Goal: Communication & Community: Answer question/provide support

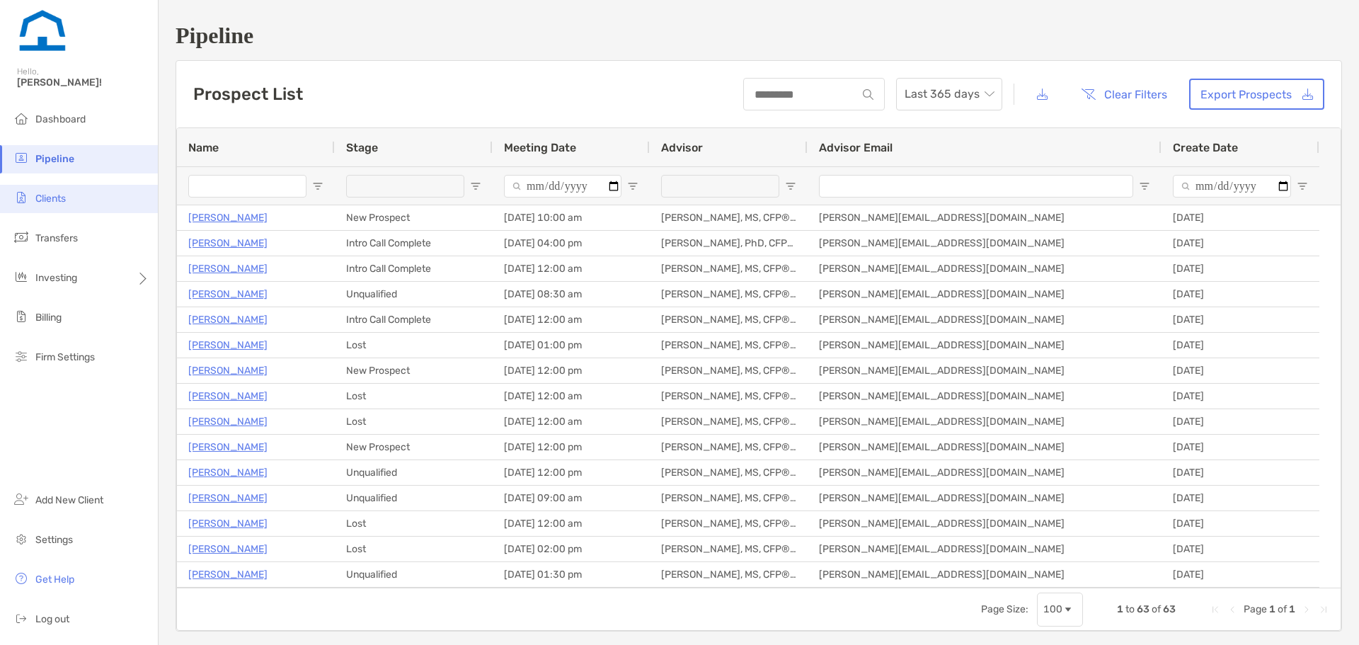
click at [130, 195] on li "Clients" at bounding box center [79, 199] width 158 height 28
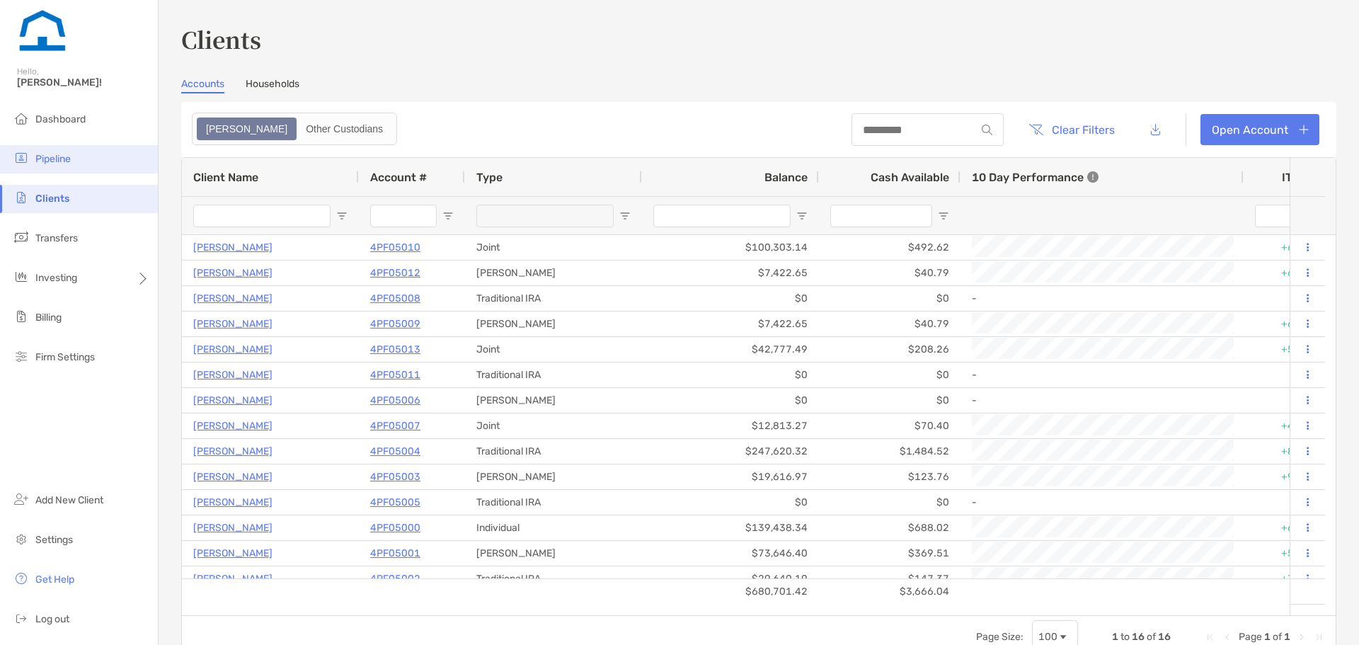
click at [108, 166] on li "Pipeline" at bounding box center [79, 159] width 158 height 28
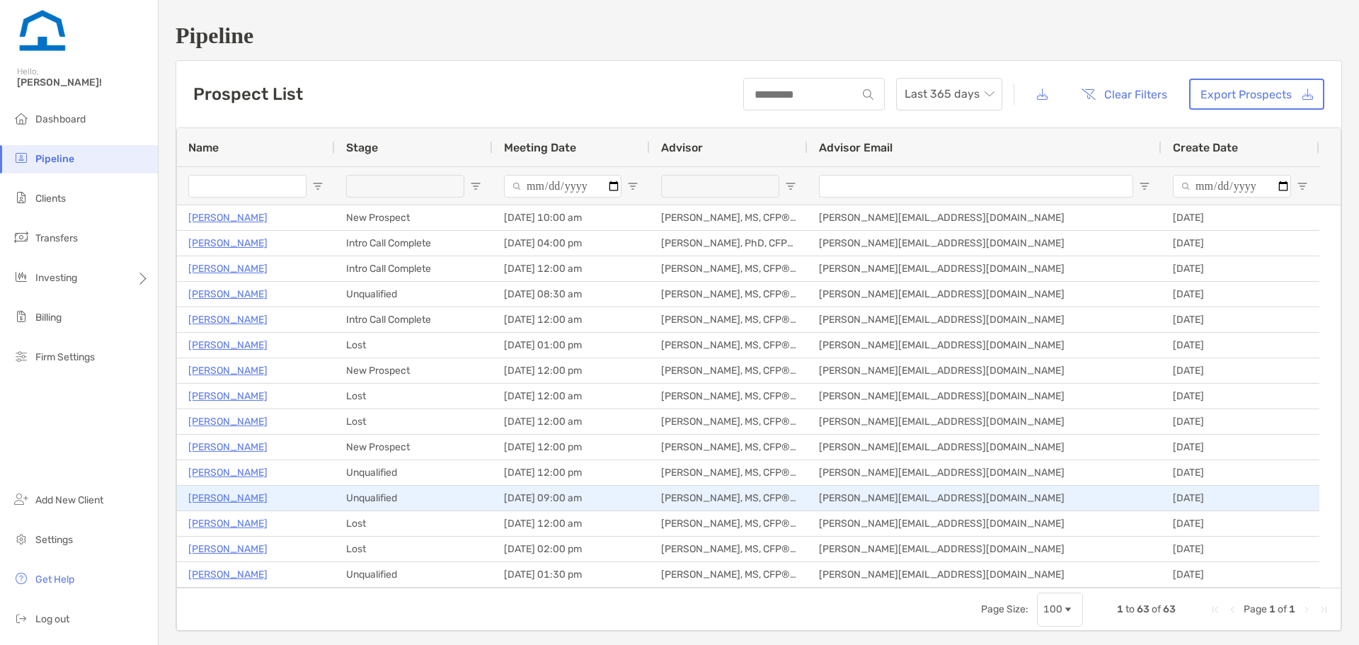
scroll to position [118, 0]
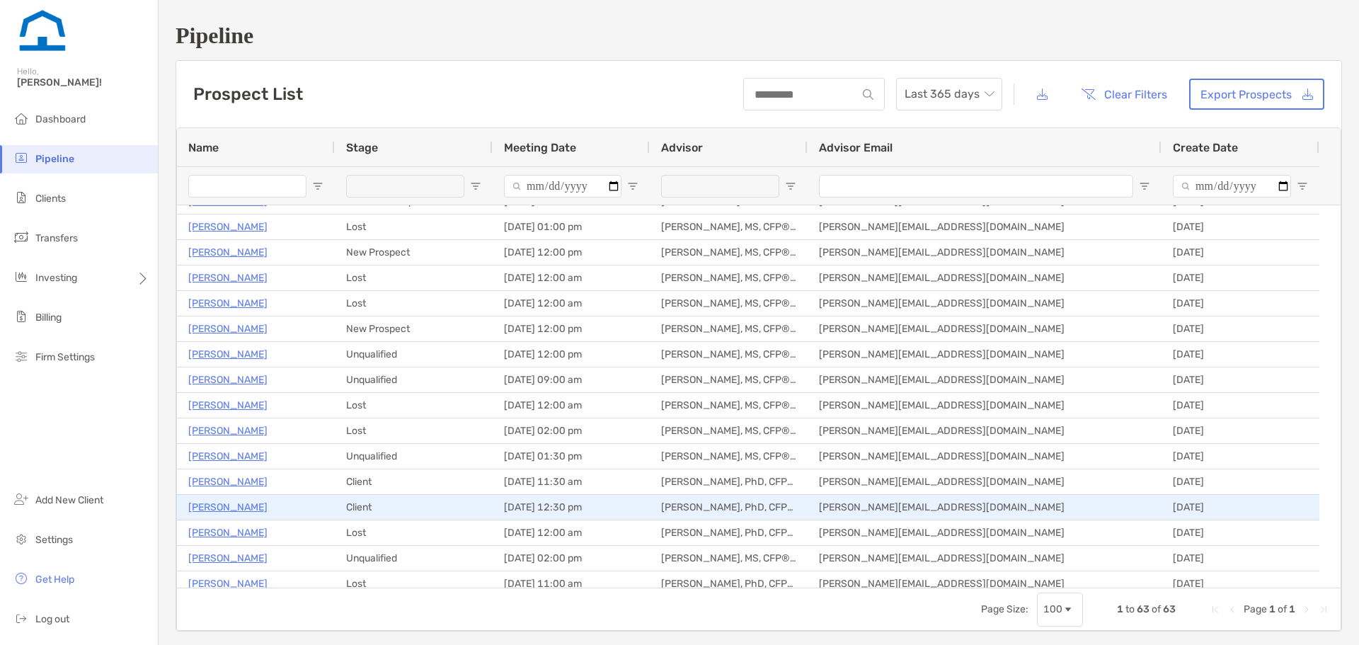
click at [230, 503] on p "[PERSON_NAME]" at bounding box center [227, 507] width 79 height 18
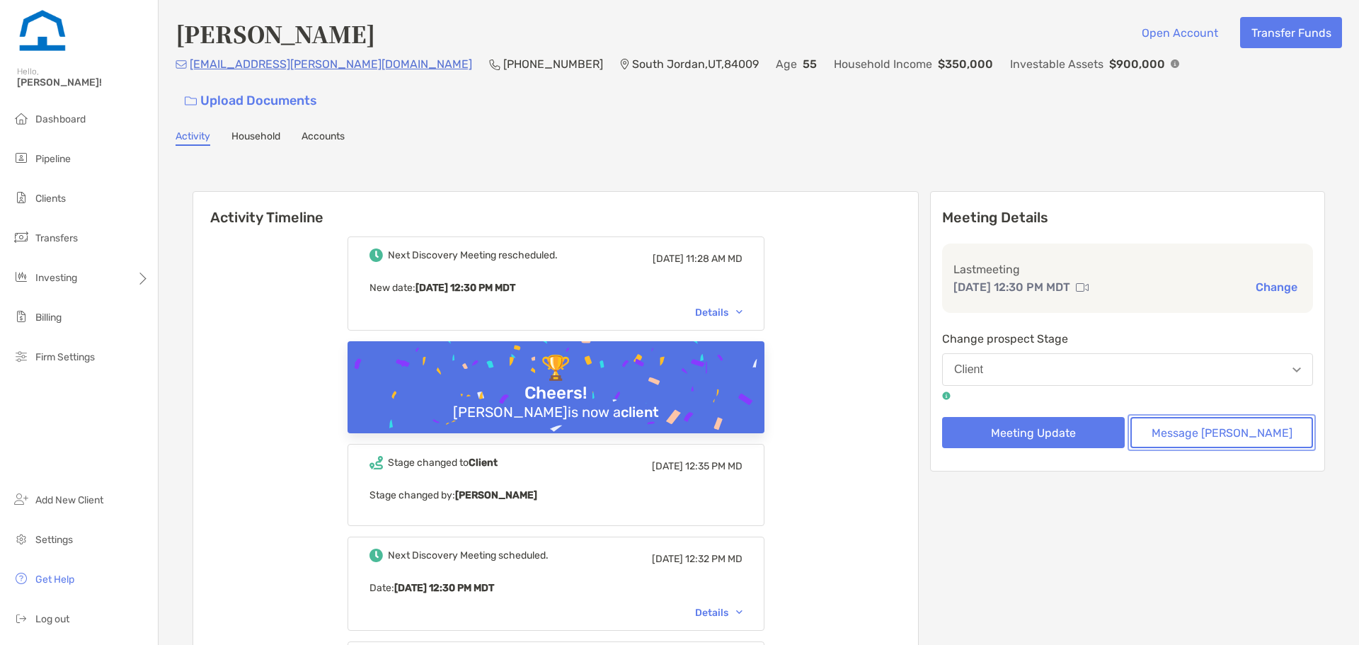
click at [1171, 417] on button "Message Zoe" at bounding box center [1221, 432] width 183 height 31
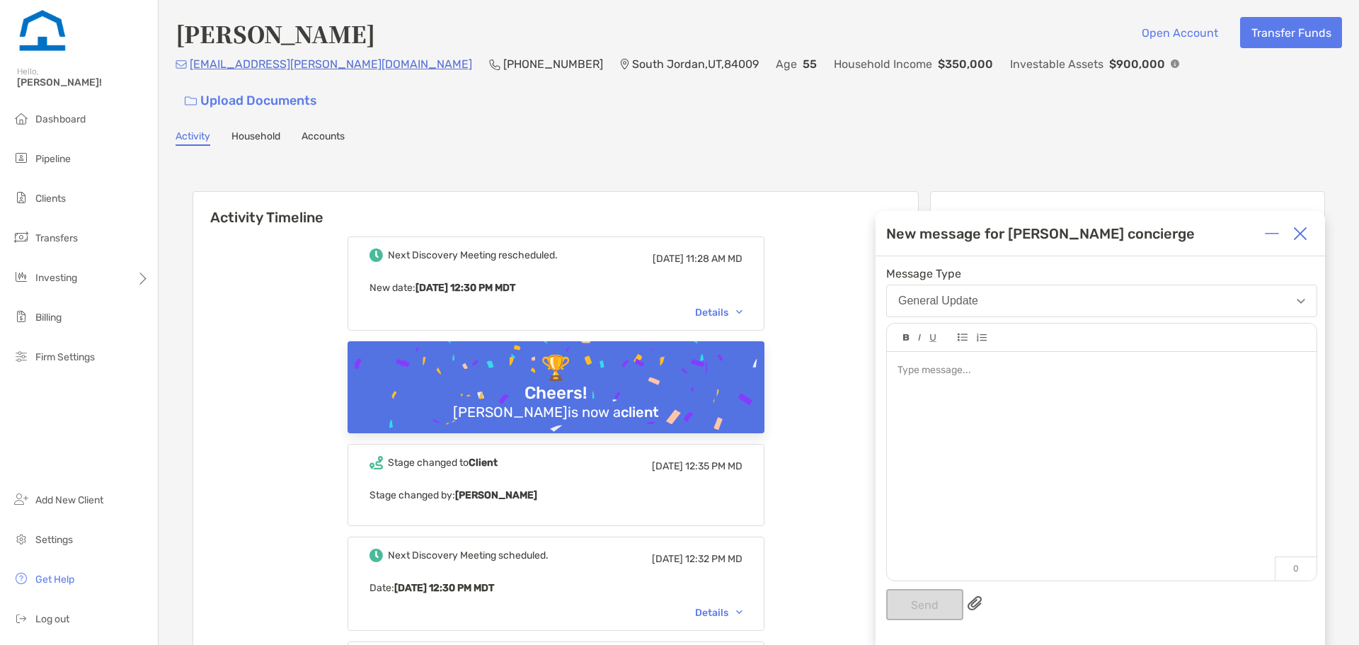
click at [967, 299] on div "General Update" at bounding box center [938, 300] width 80 height 13
click at [952, 375] on div at bounding box center [1102, 370] width 408 height 15
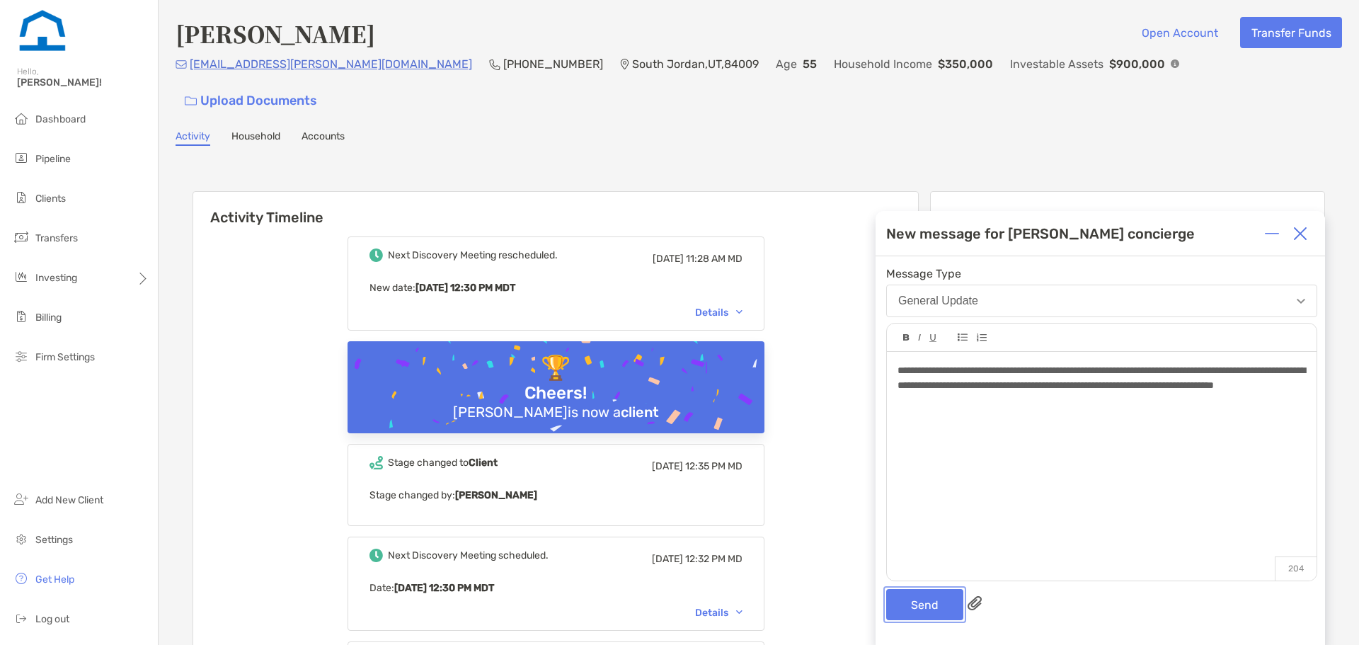
click at [940, 614] on button "Send" at bounding box center [924, 604] width 77 height 31
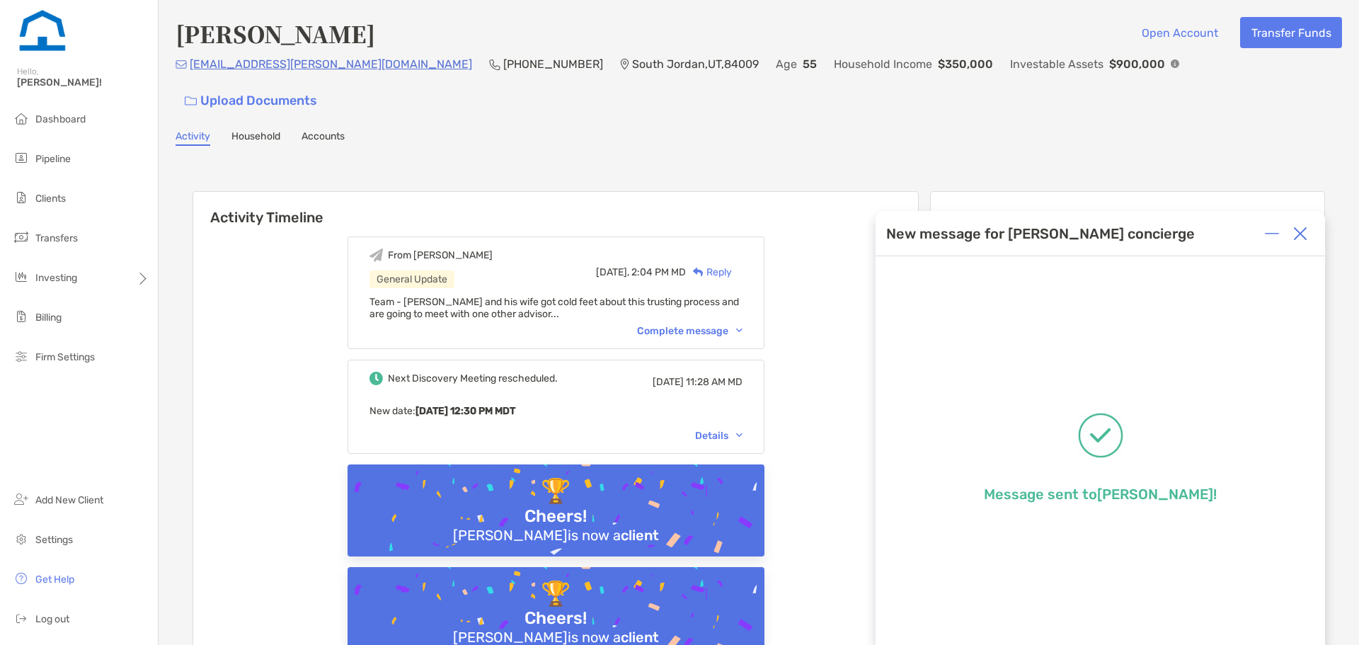
click at [1295, 235] on img at bounding box center [1300, 234] width 14 height 14
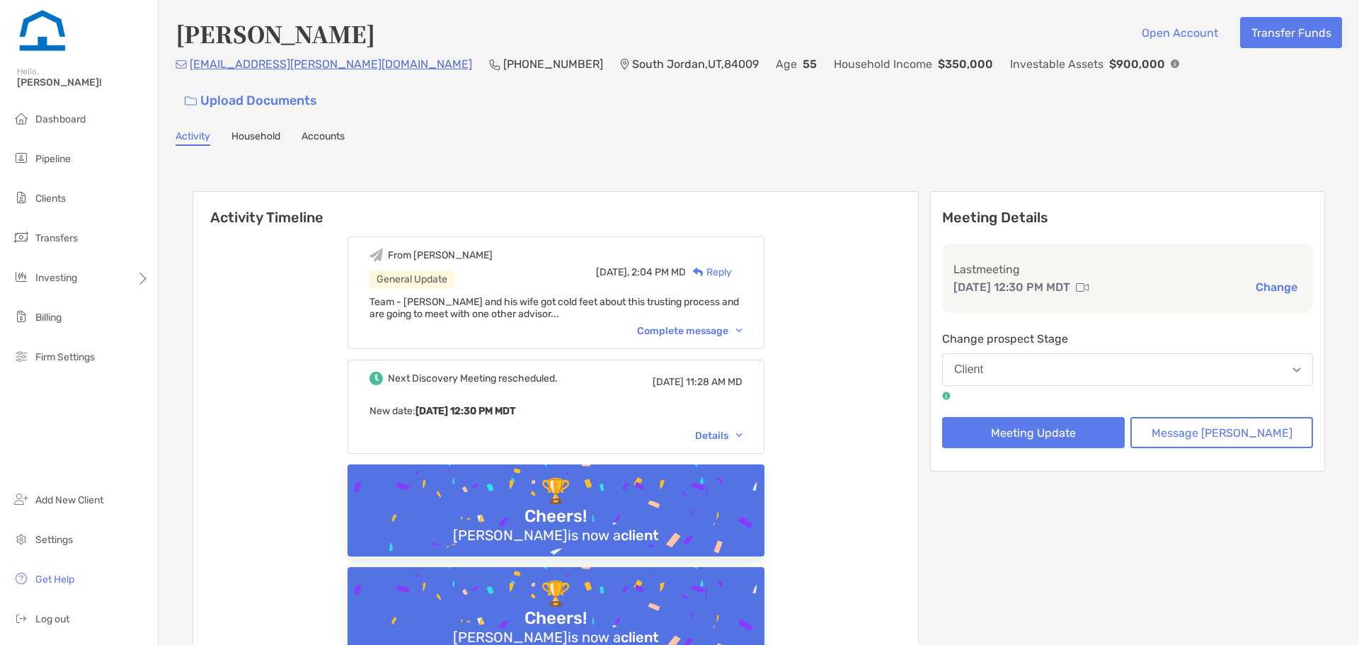
click at [1029, 353] on button "Client" at bounding box center [1127, 369] width 371 height 33
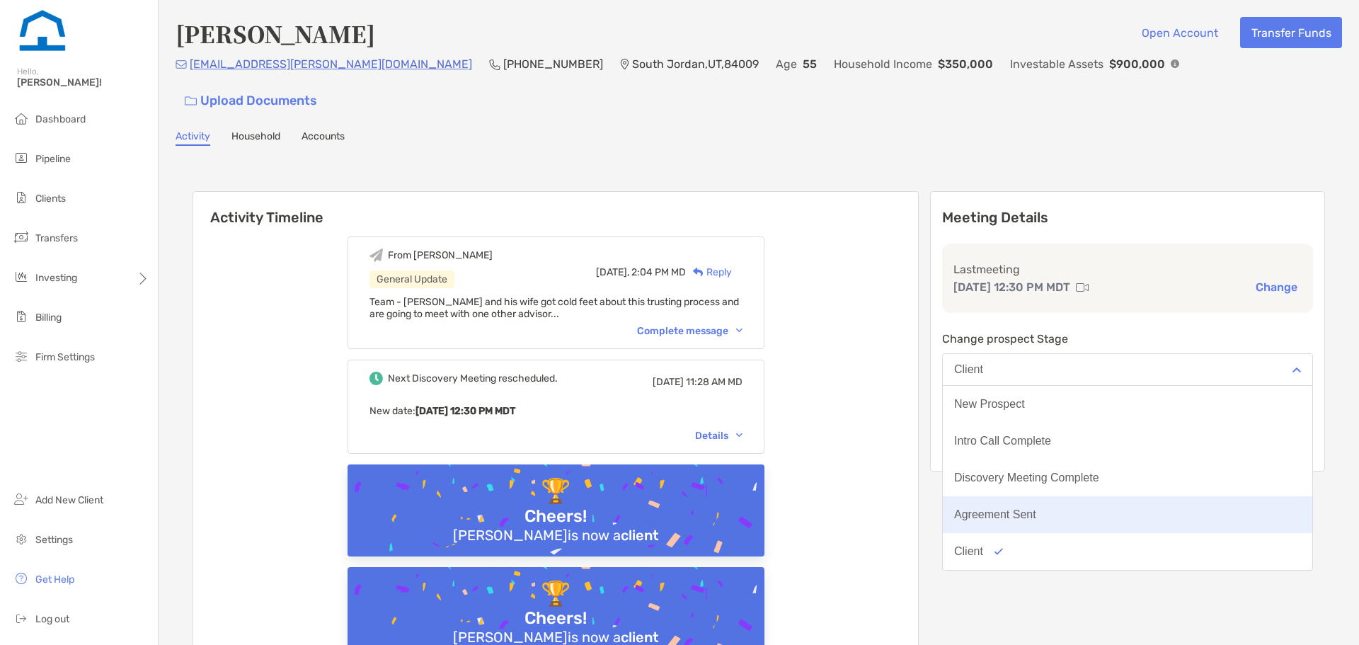
click at [1050, 496] on button "Agreement Sent" at bounding box center [1128, 514] width 370 height 37
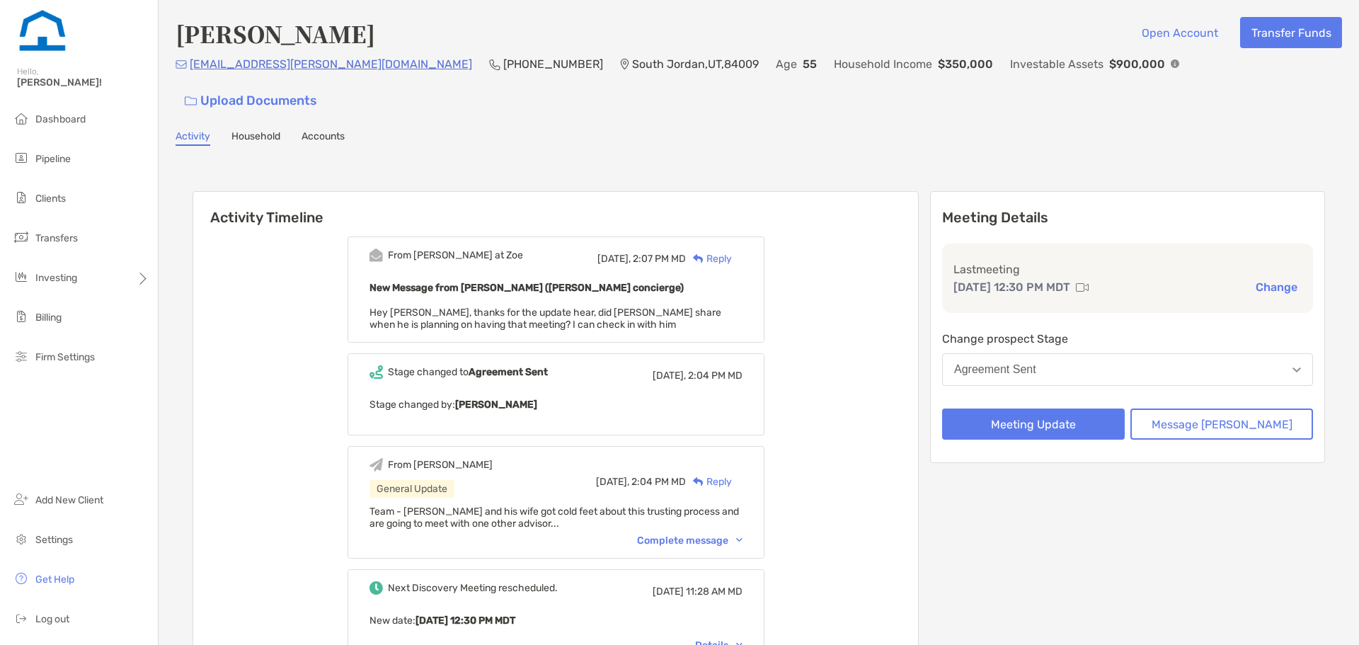
click at [588, 279] on div "New Message from Paul Cipollaro (Zoe concierge) Hey Nathan, thanks for the upda…" at bounding box center [556, 305] width 373 height 52
click at [730, 251] on div "Reply" at bounding box center [709, 258] width 46 height 15
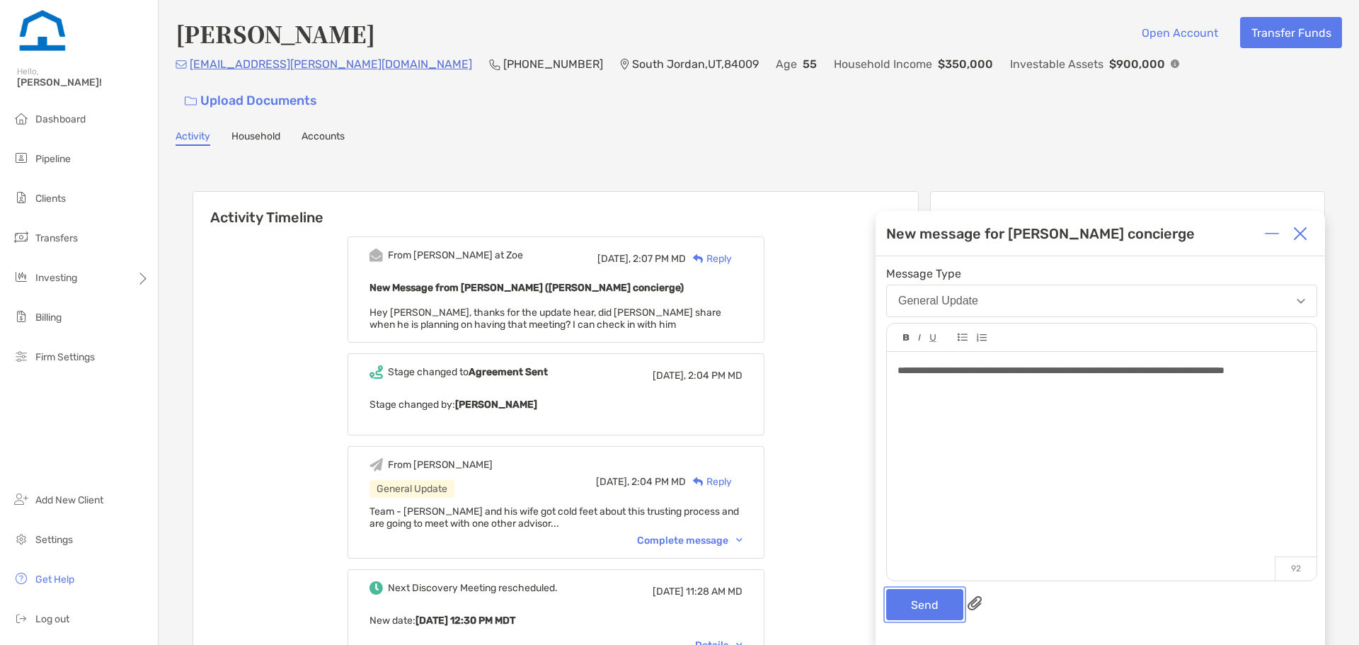
click at [924, 605] on button "Send" at bounding box center [924, 604] width 77 height 31
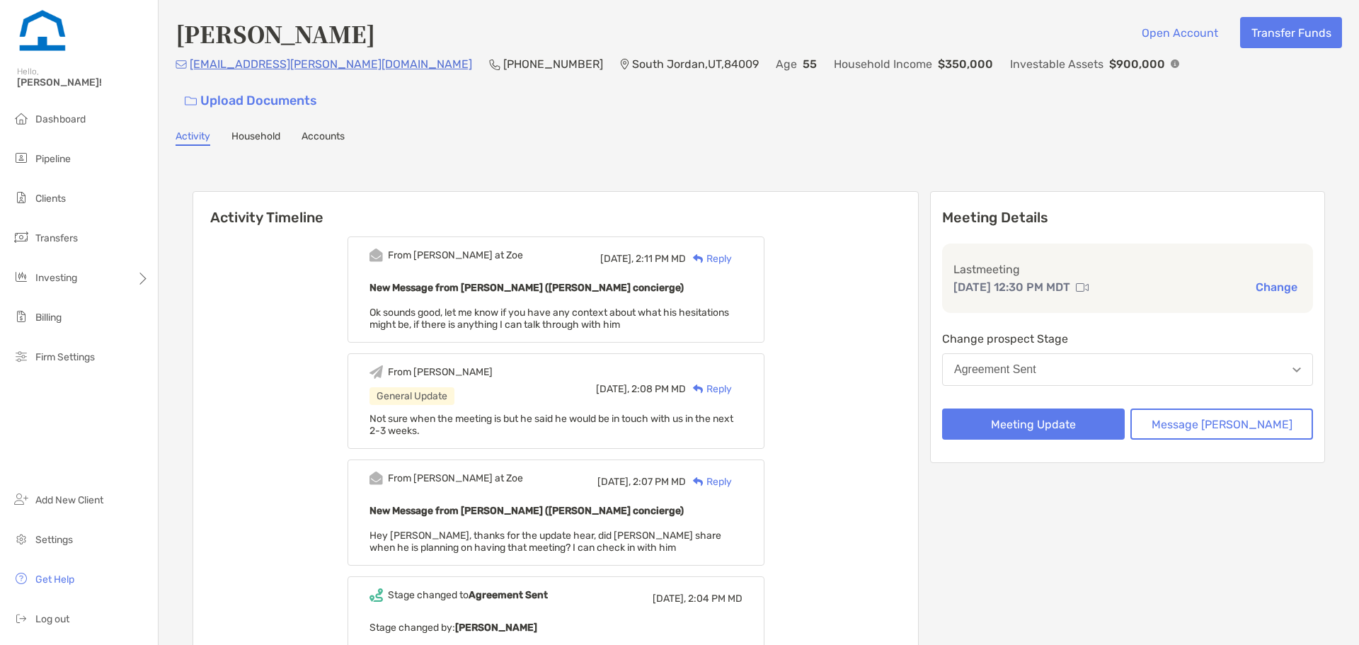
click at [732, 251] on div "Reply" at bounding box center [709, 258] width 46 height 15
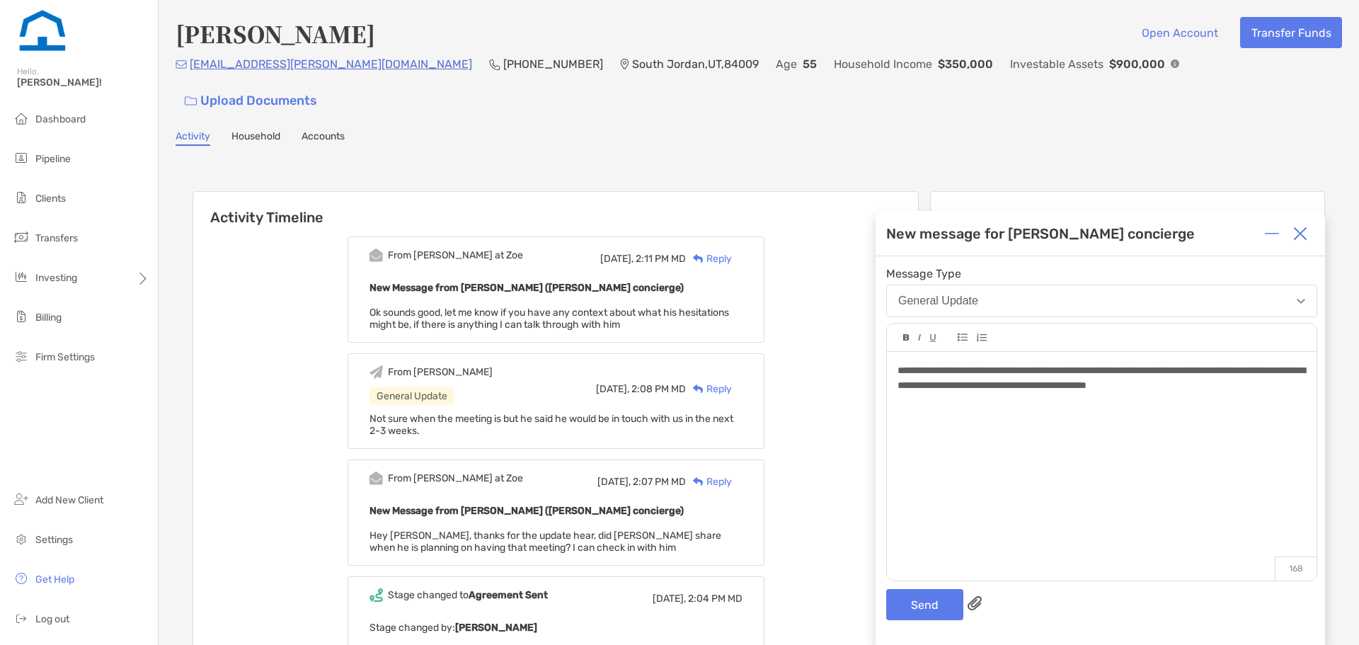
click at [900, 385] on span "**********" at bounding box center [1102, 377] width 408 height 25
click at [918, 386] on span "**********" at bounding box center [1102, 377] width 408 height 25
click at [938, 618] on button "Send" at bounding box center [924, 604] width 77 height 31
